Goal: Task Accomplishment & Management: Use online tool/utility

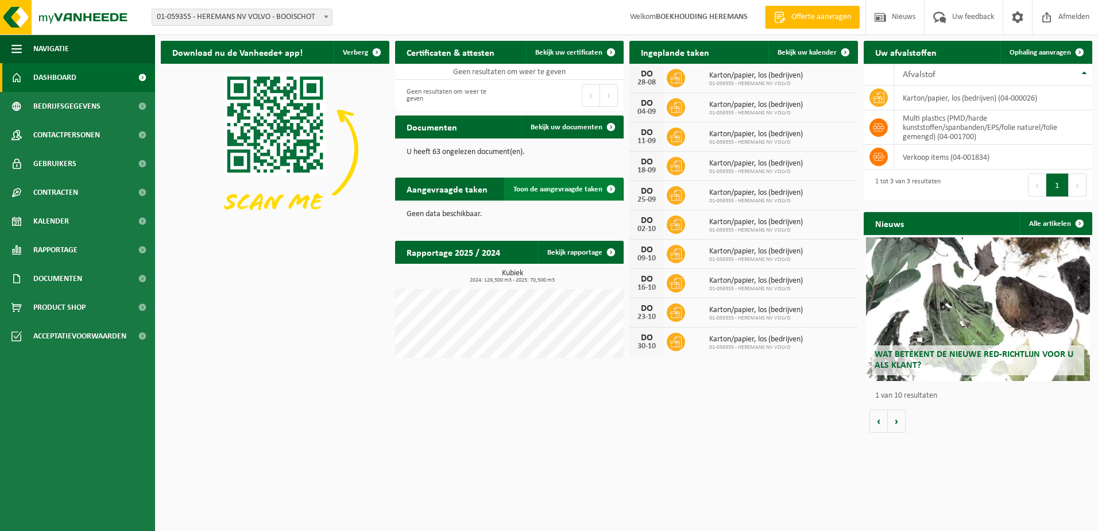
click at [544, 186] on span "Toon de aangevraagde taken" at bounding box center [557, 188] width 89 height 7
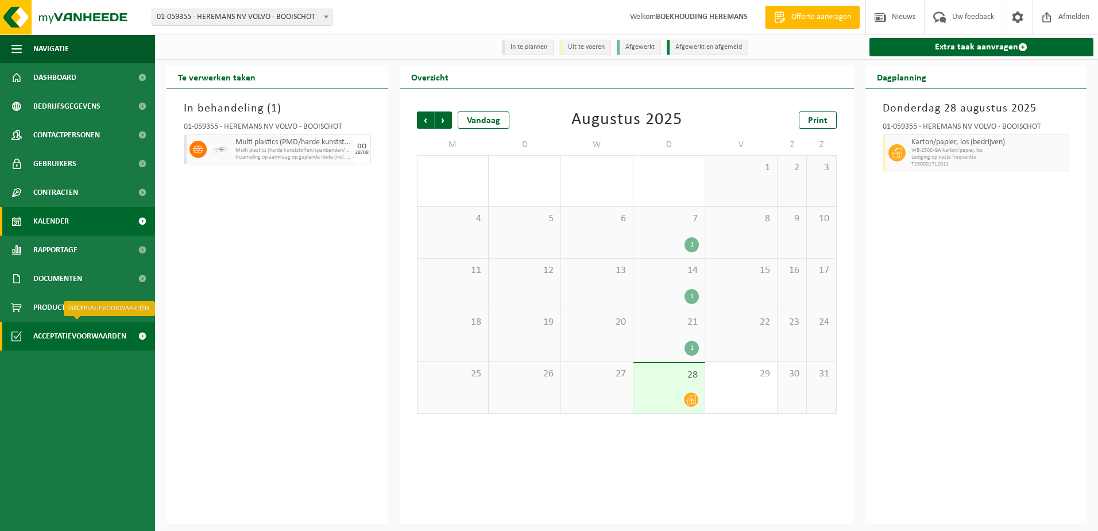
click at [66, 336] on span "Acceptatievoorwaarden" at bounding box center [79, 336] width 93 height 29
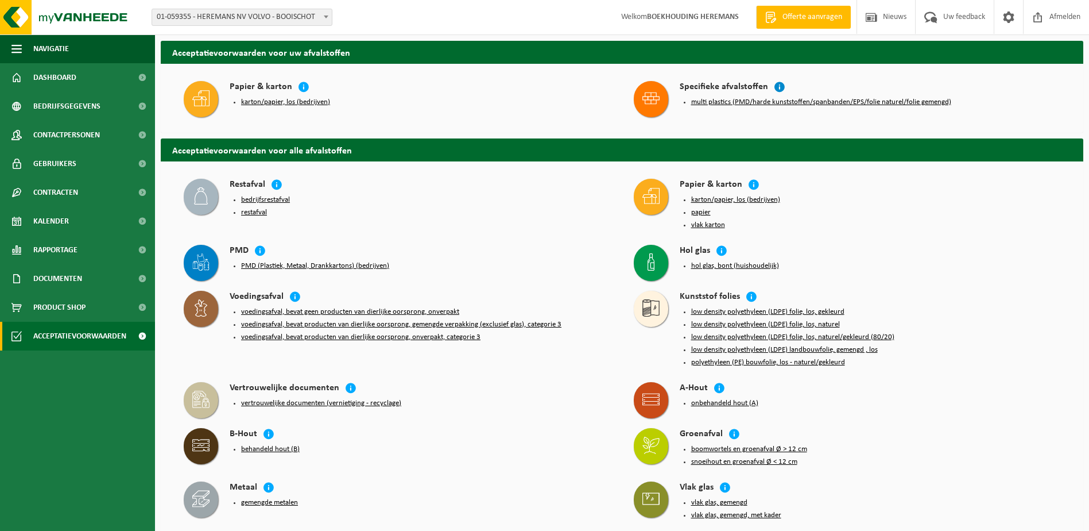
click at [780, 84] on icon at bounding box center [779, 86] width 11 height 11
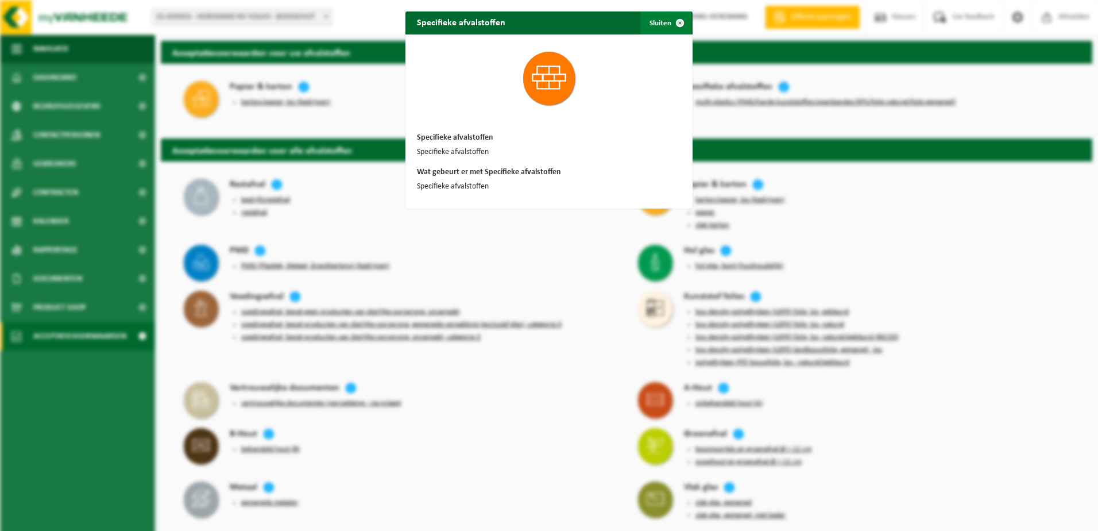
click at [683, 18] on span "button" at bounding box center [679, 22] width 23 height 23
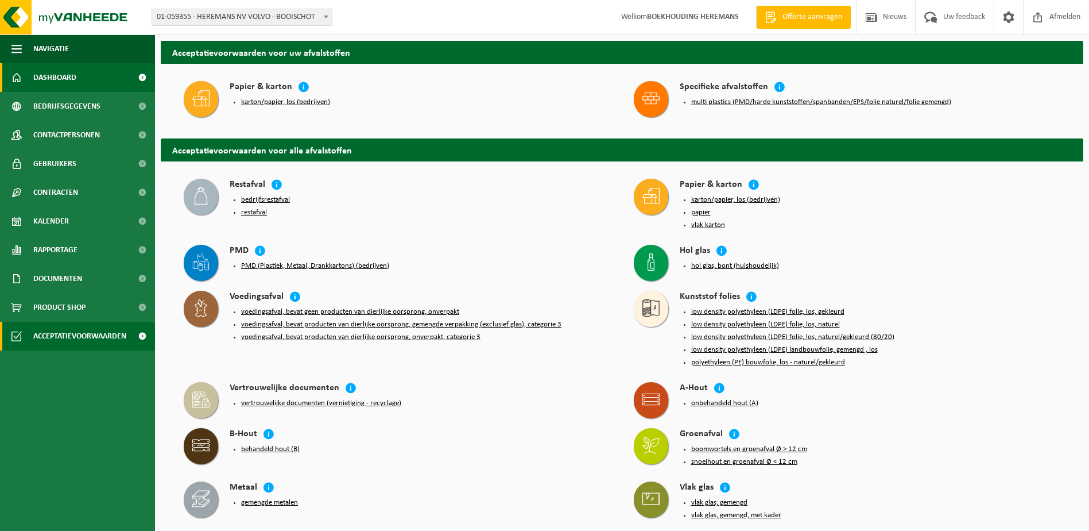
click at [61, 79] on span "Dashboard" at bounding box center [54, 77] width 43 height 29
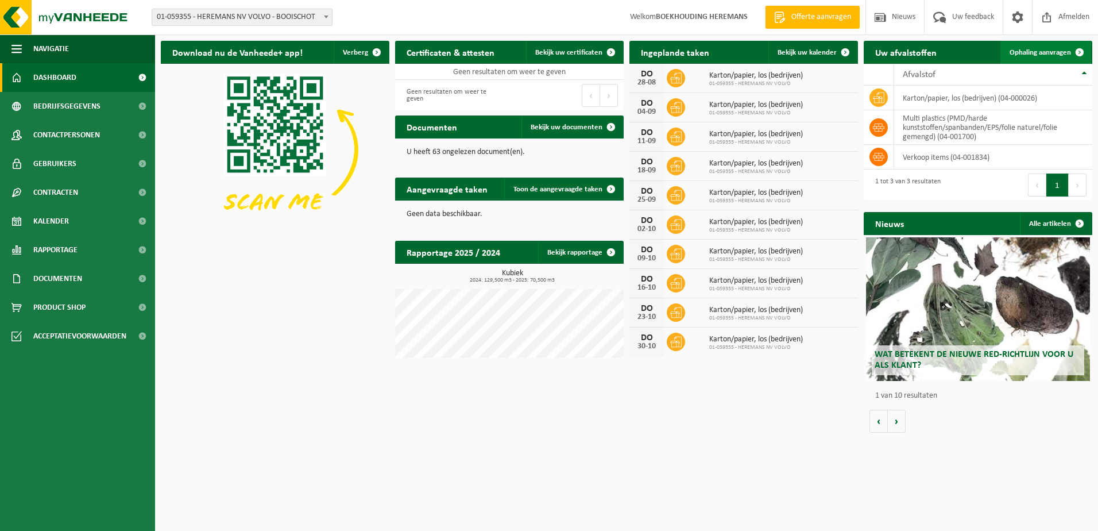
click at [1048, 52] on span "Ophaling aanvragen" at bounding box center [1040, 52] width 61 height 7
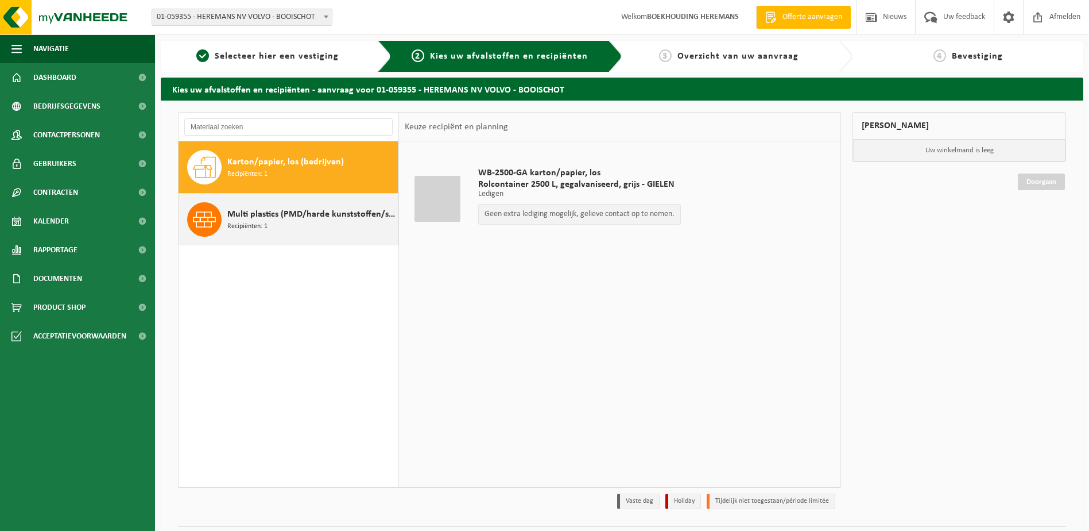
click at [240, 202] on div "Multi plastics (PMD/harde kunststoffen/spanbanden/EPS/folie naturel/folie gemen…" at bounding box center [289, 220] width 220 height 52
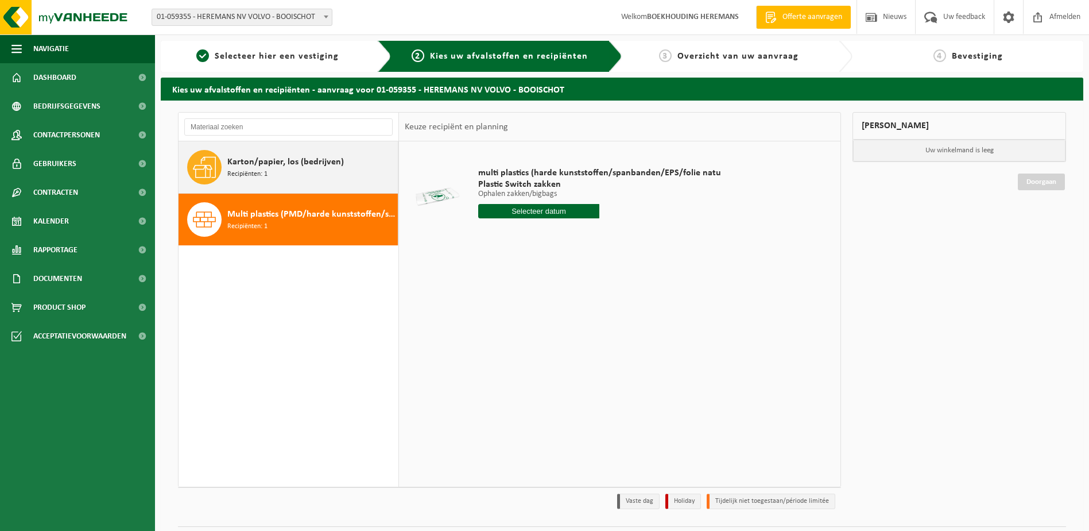
click at [260, 168] on span "Karton/papier, los (bedrijven)" at bounding box center [285, 162] width 117 height 14
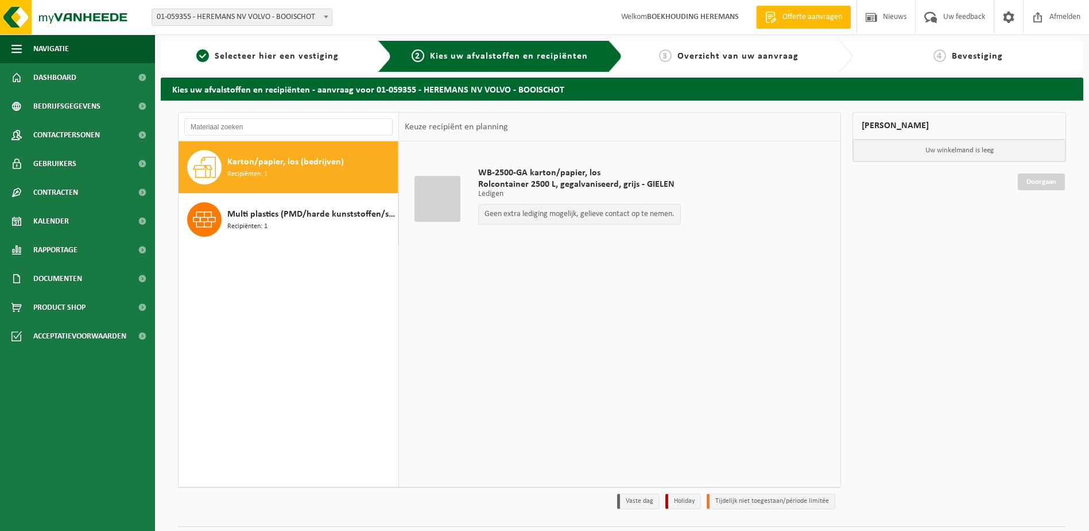
click at [303, 163] on span "Karton/papier, los (bedrijven)" at bounding box center [285, 162] width 117 height 14
click at [275, 160] on span "Karton/papier, los (bedrijven)" at bounding box center [285, 162] width 117 height 14
click at [561, 217] on p "Geen extra lediging mogelijk, gelieve contact op te nemen." at bounding box center [580, 214] width 190 height 8
click at [318, 53] on span "Selecteer hier een vestiging" at bounding box center [277, 56] width 124 height 9
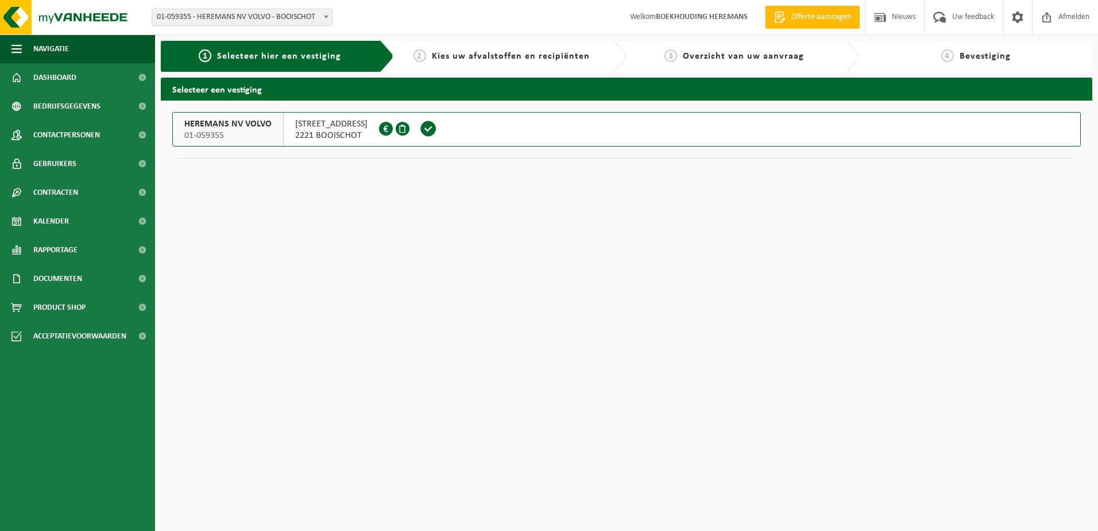
click at [485, 61] on span "Kies uw afvalstoffen en recipiënten" at bounding box center [511, 56] width 158 height 9
click at [49, 218] on span "Kalender" at bounding box center [51, 221] width 36 height 29
